Goal: Information Seeking & Learning: Understand process/instructions

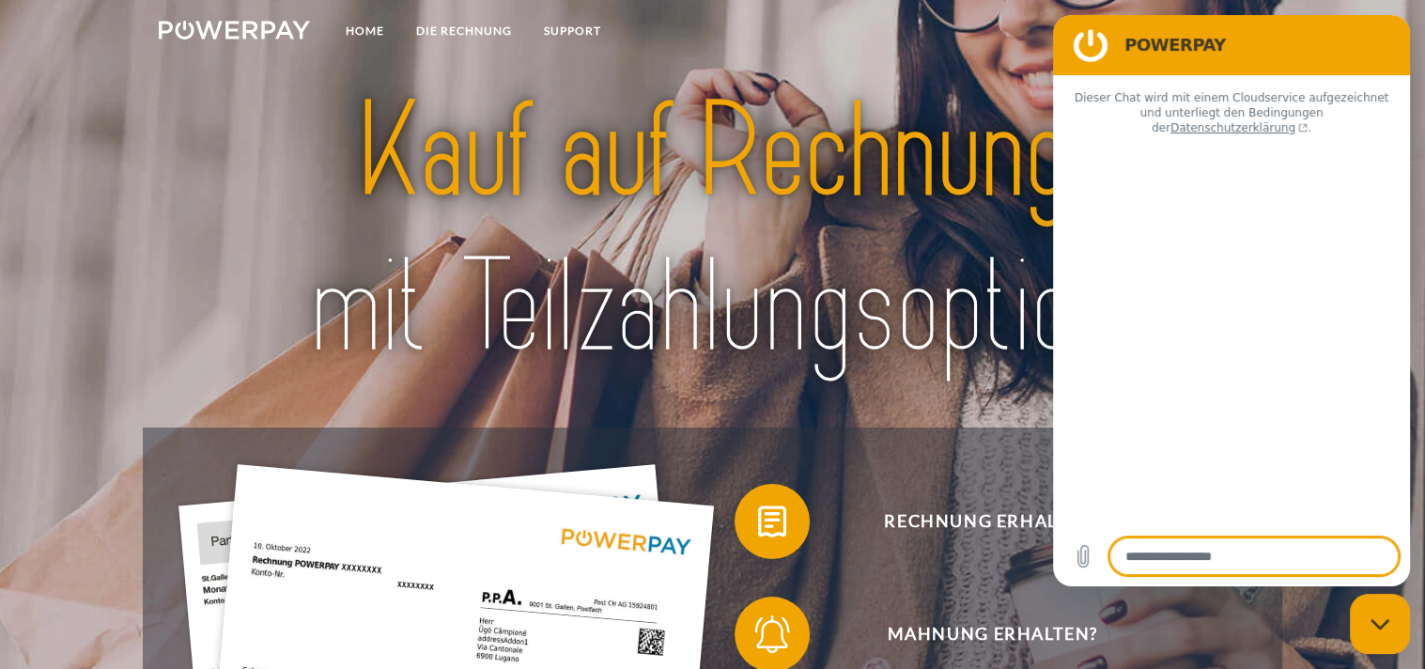
type textarea "*"
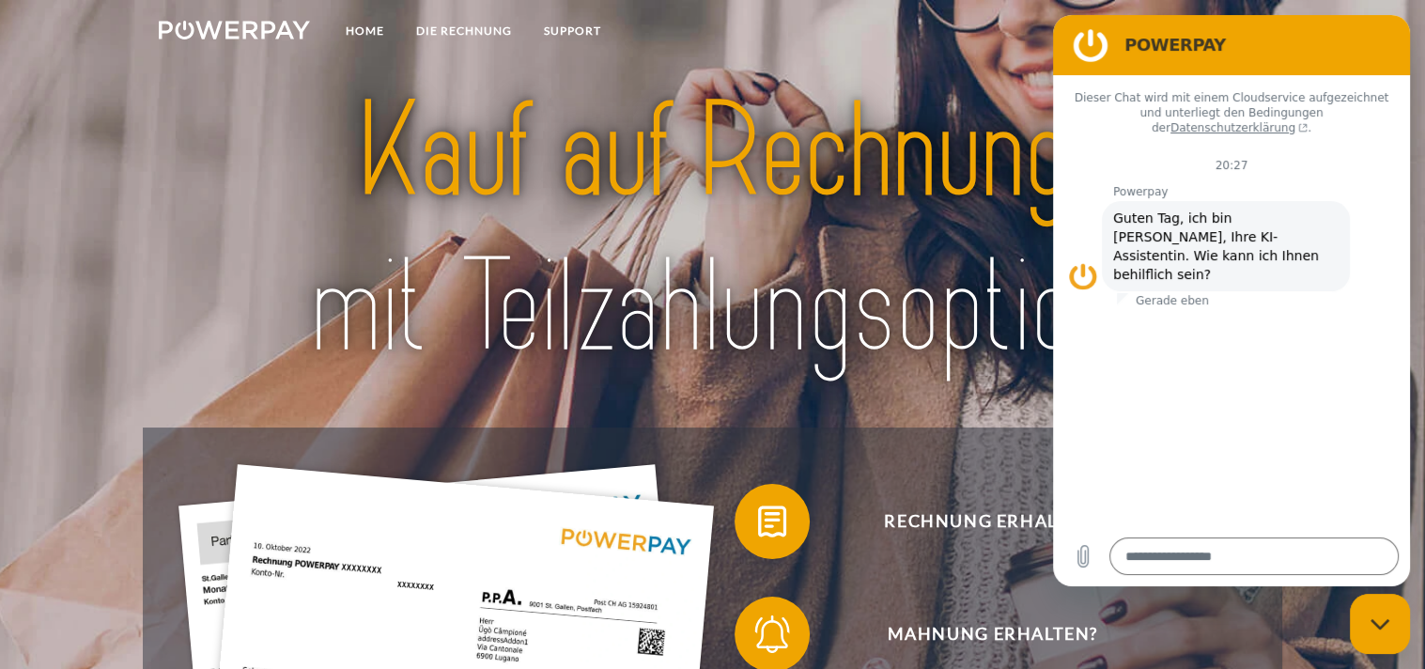
click at [619, 194] on img at bounding box center [712, 229] width 999 height 325
click at [862, 427] on div at bounding box center [713, 231] width 1141 height 395
click at [962, 104] on img at bounding box center [712, 229] width 999 height 325
click at [1084, 261] on figure at bounding box center [1083, 276] width 30 height 30
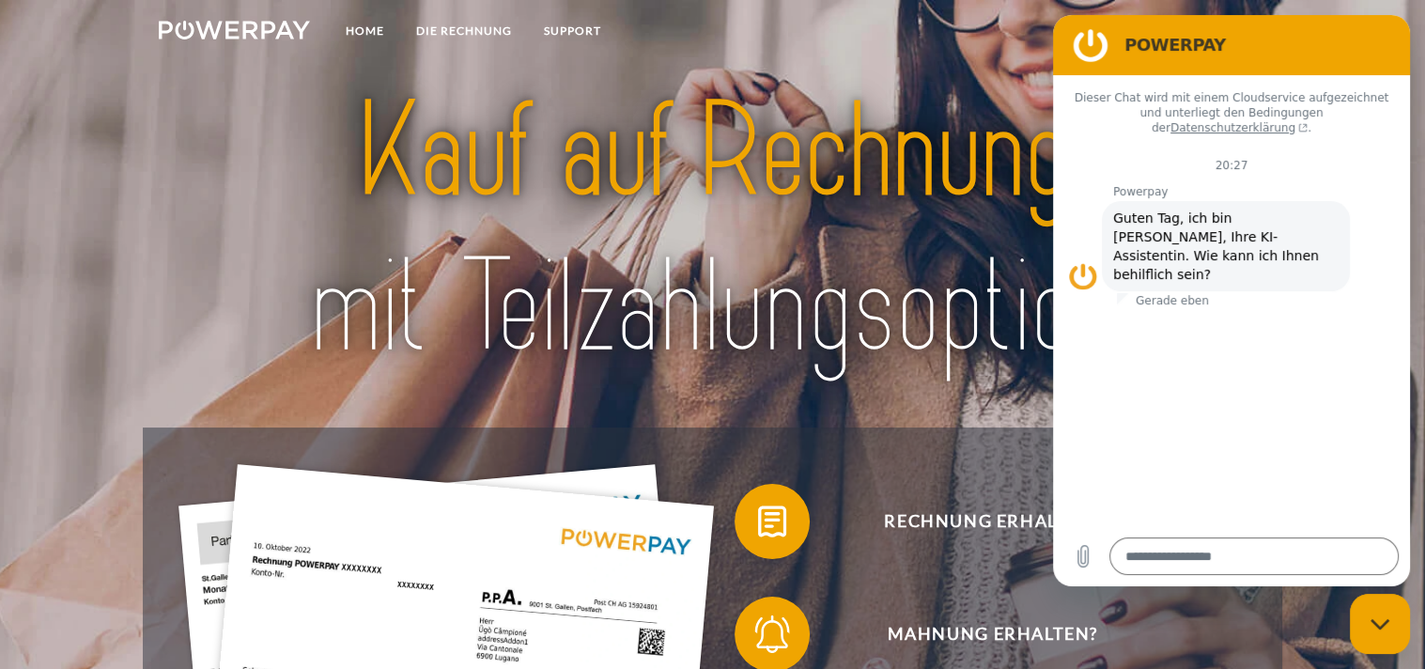
click at [1086, 37] on figure at bounding box center [1091, 45] width 38 height 38
click at [963, 90] on img at bounding box center [712, 229] width 999 height 325
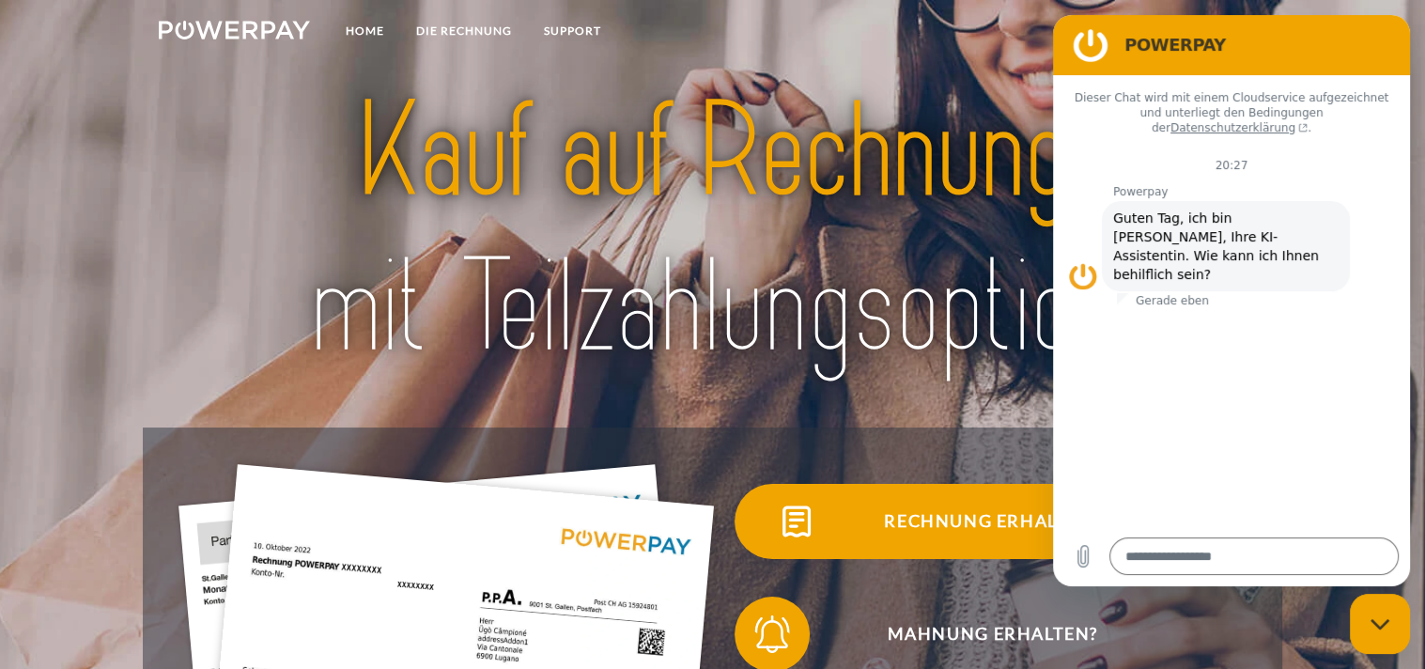
click at [929, 515] on span "Rechnung erhalten?" at bounding box center [992, 521] width 460 height 75
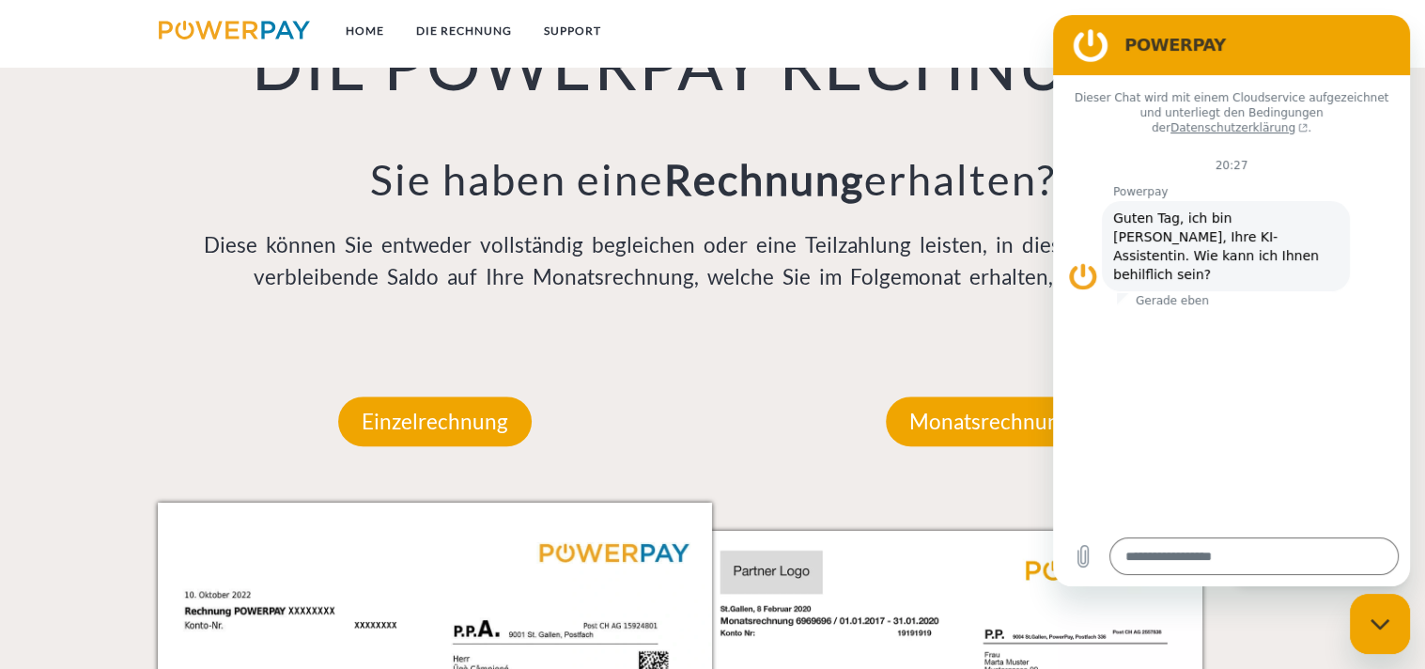
scroll to position [1428, 0]
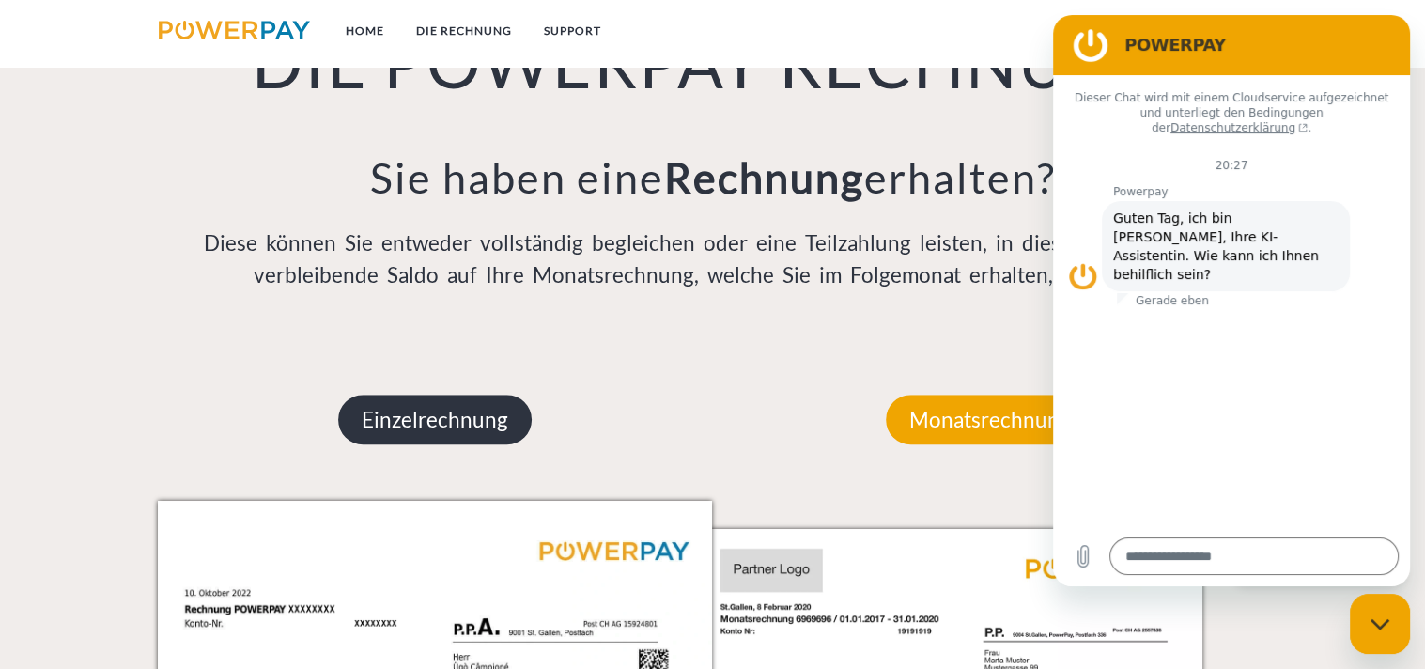
click at [392, 412] on p "Einzelrechnung" at bounding box center [435, 420] width 194 height 51
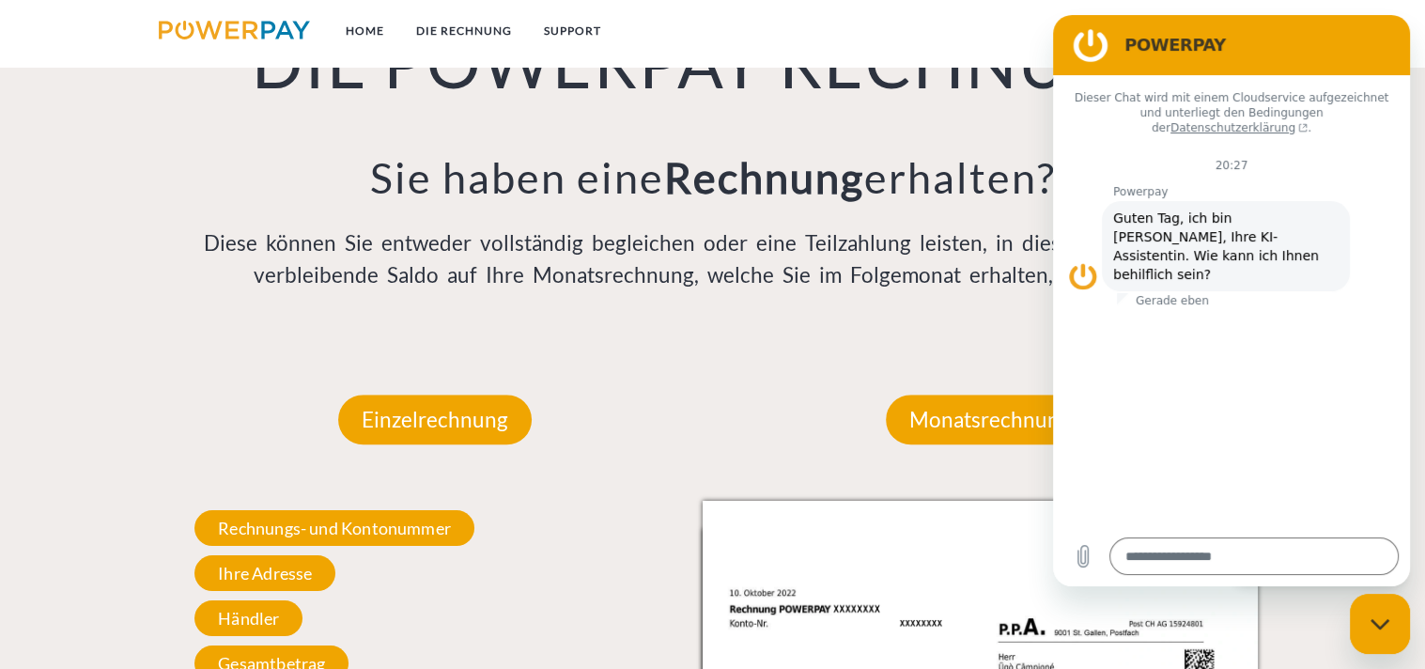
type textarea "*"
